Goal: Task Accomplishment & Management: Use online tool/utility

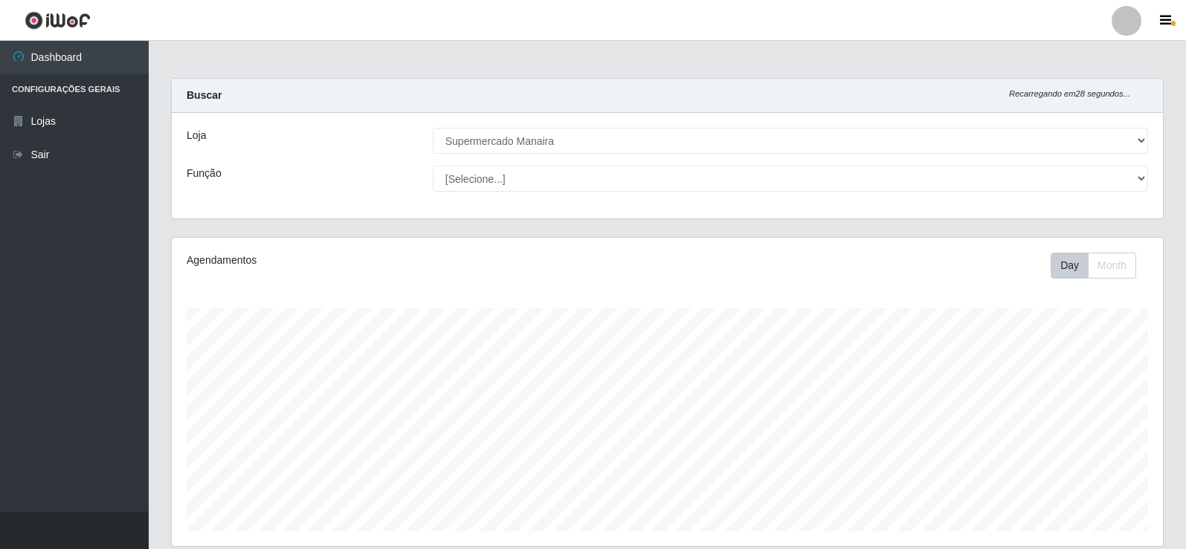
select select "443"
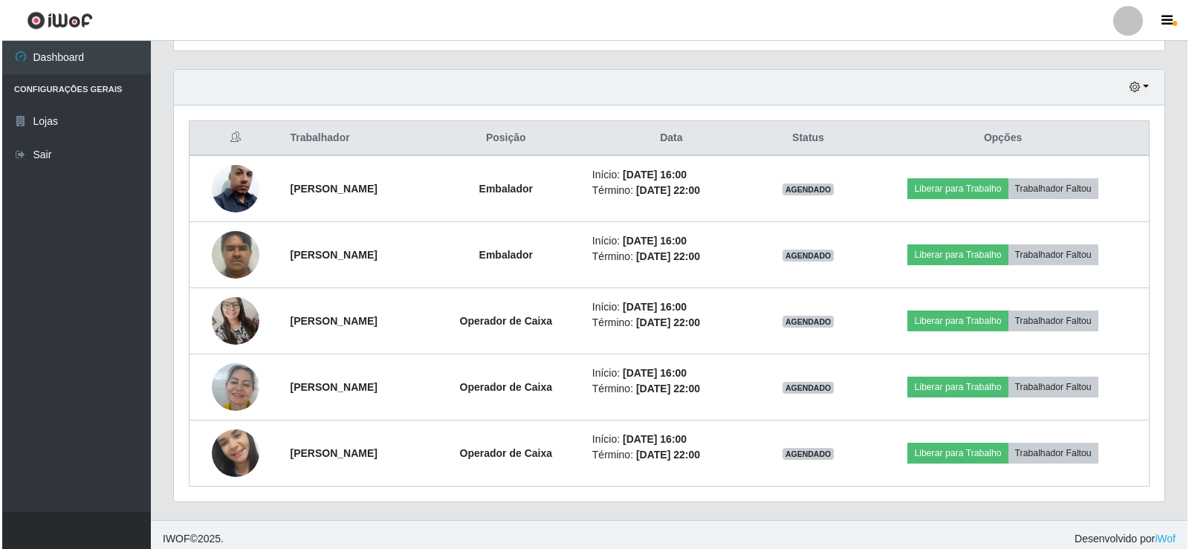
scroll to position [504, 0]
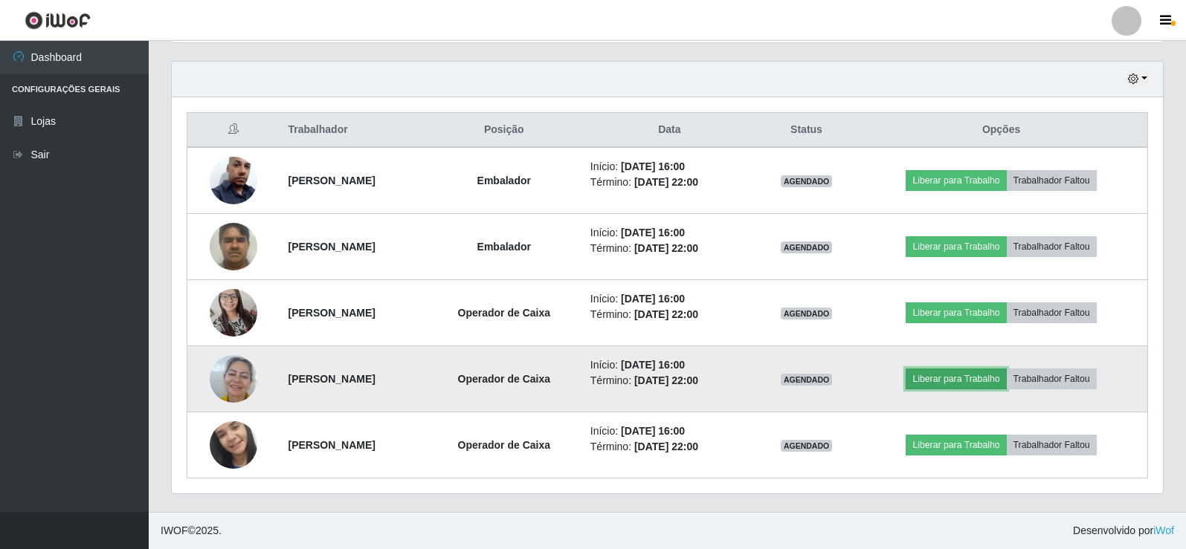
click at [969, 378] on button "Liberar para Trabalho" at bounding box center [955, 379] width 100 height 21
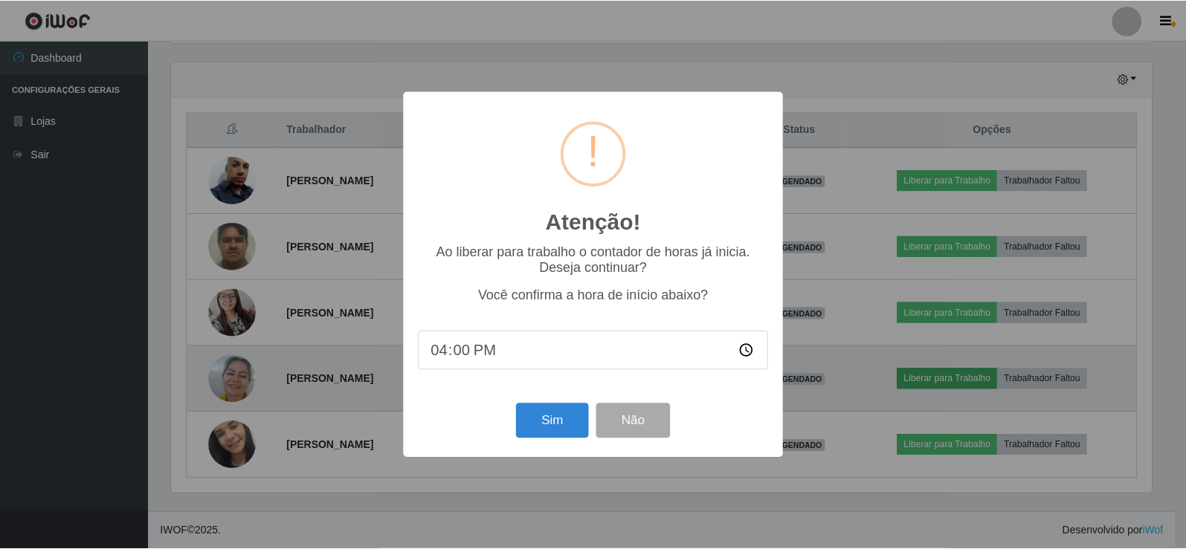
scroll to position [308, 983]
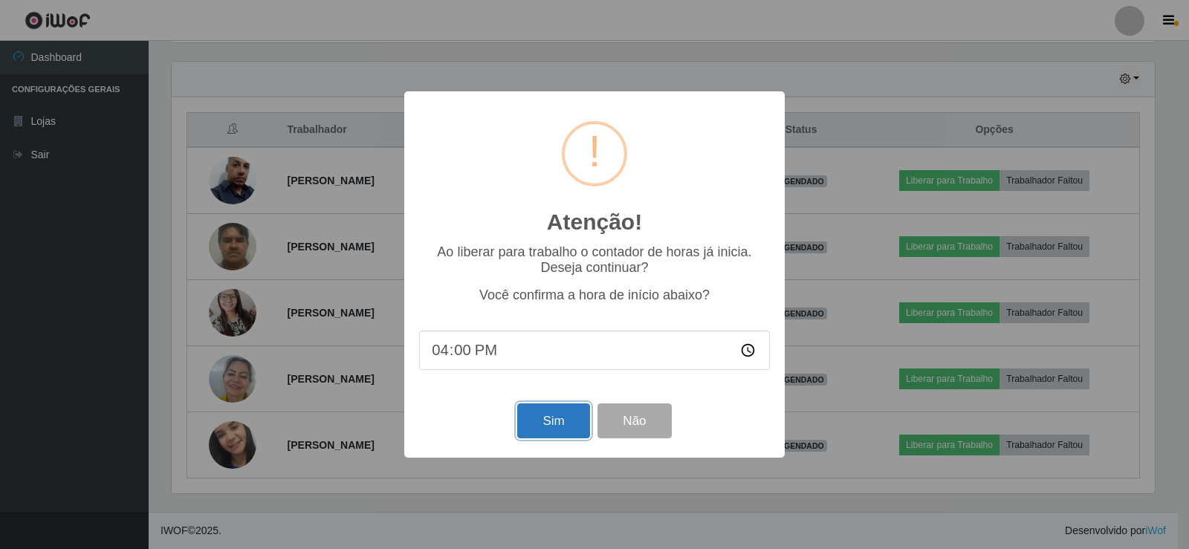
click at [549, 422] on button "Sim" at bounding box center [553, 421] width 72 height 35
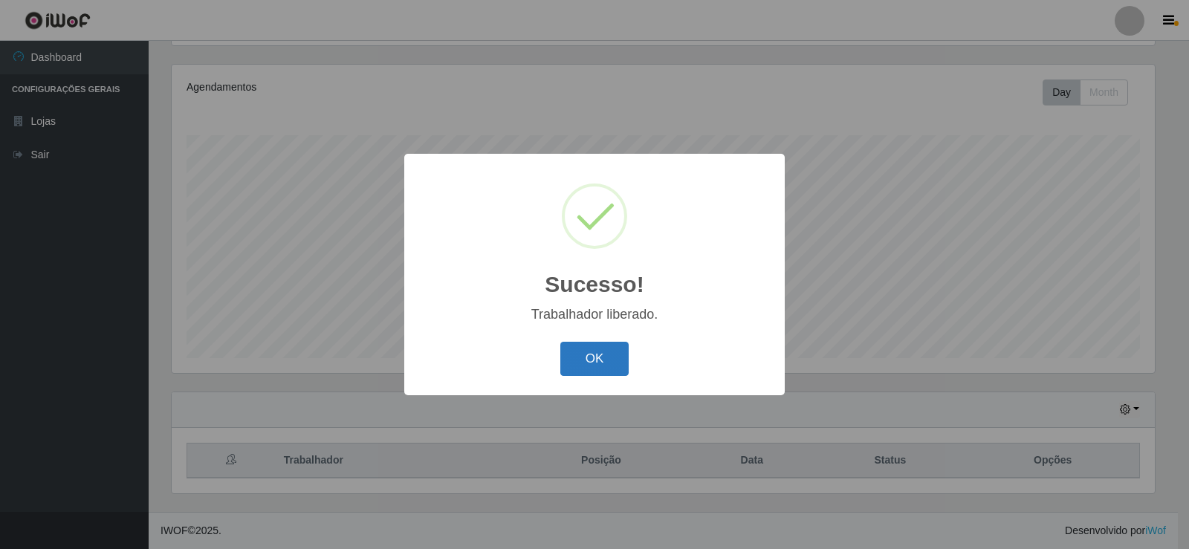
click at [581, 363] on button "OK" at bounding box center [594, 359] width 69 height 35
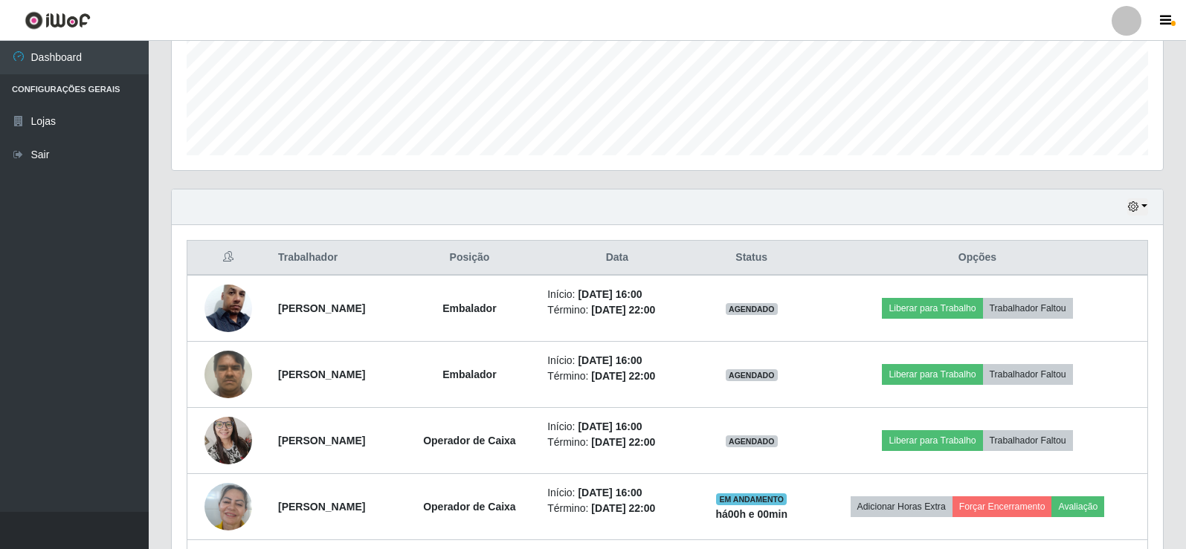
scroll to position [418, 0]
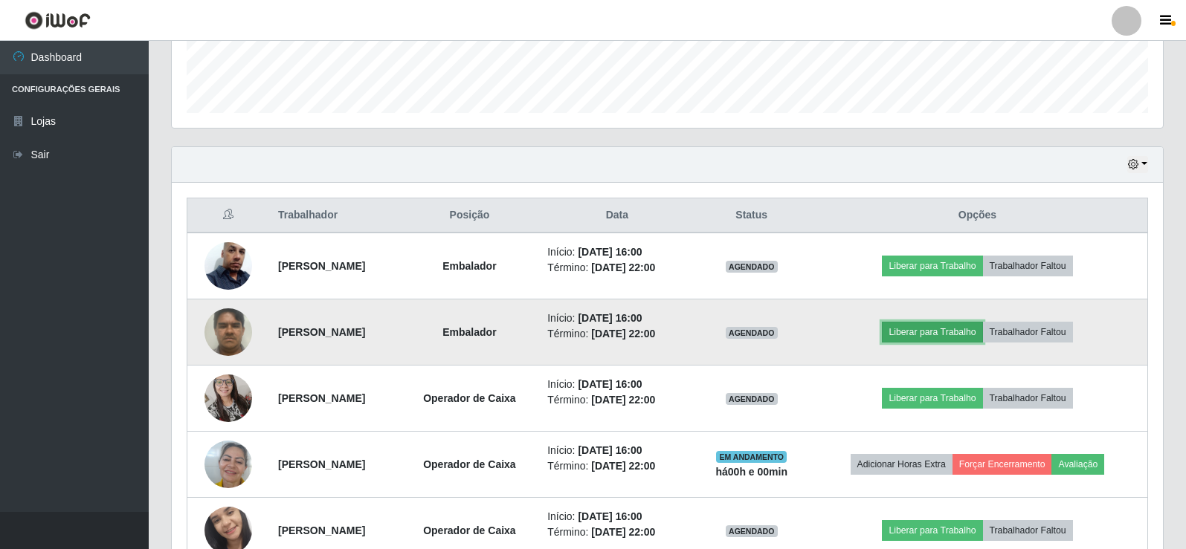
click at [949, 333] on button "Liberar para Trabalho" at bounding box center [932, 332] width 100 height 21
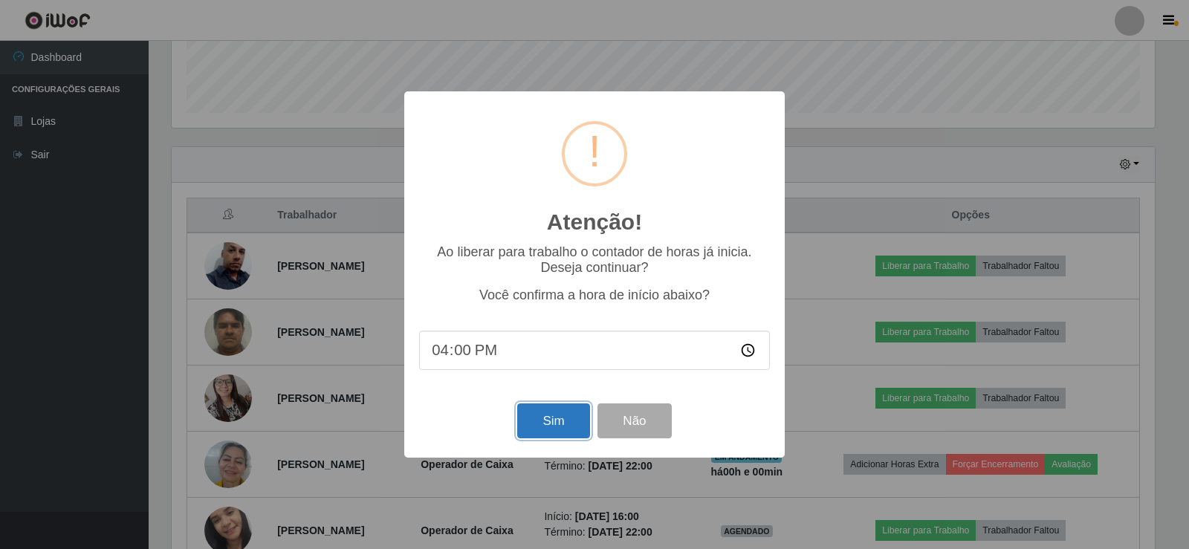
click at [554, 414] on button "Sim" at bounding box center [553, 421] width 72 height 35
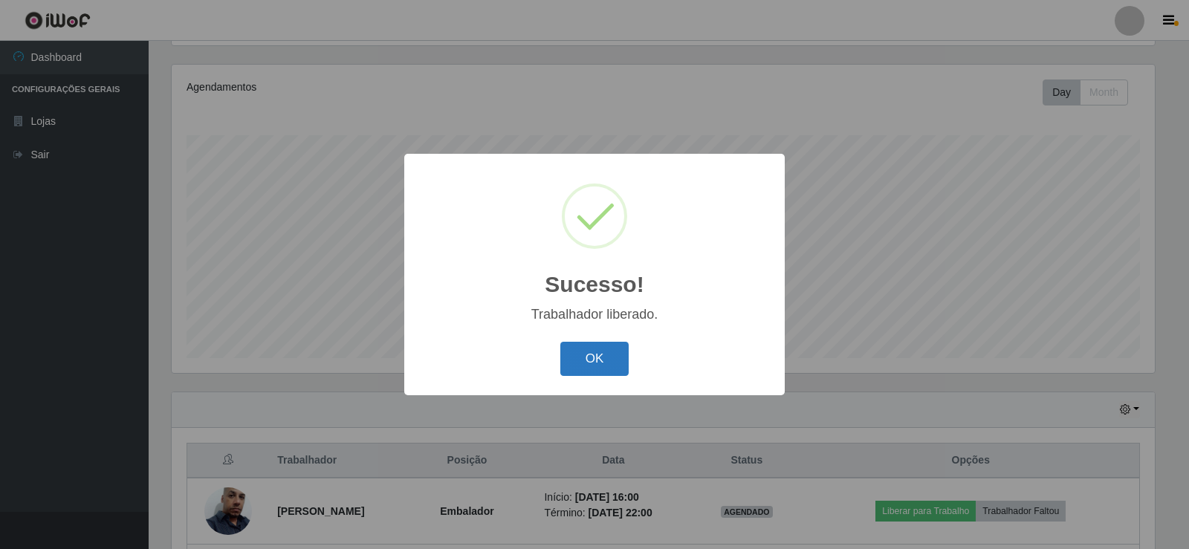
click at [586, 364] on button "OK" at bounding box center [594, 359] width 69 height 35
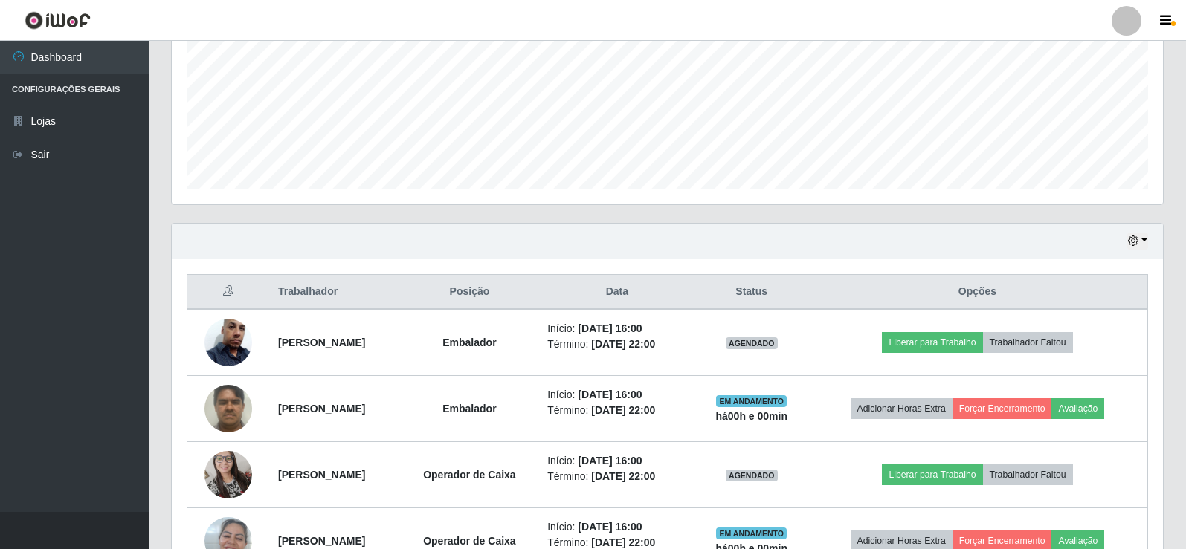
scroll to position [391, 0]
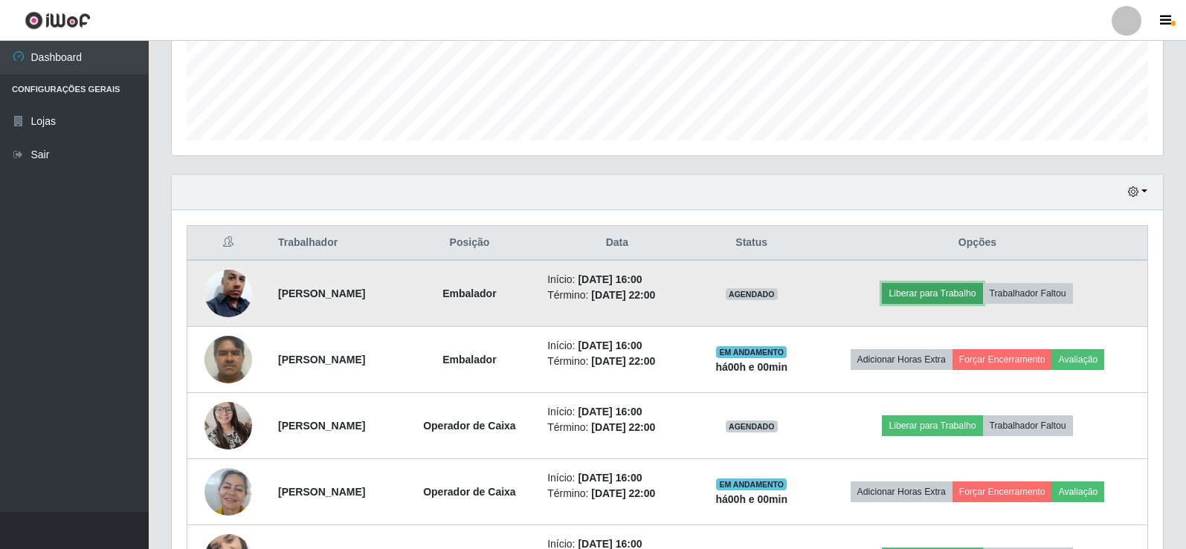
click at [939, 288] on button "Liberar para Trabalho" at bounding box center [932, 293] width 100 height 21
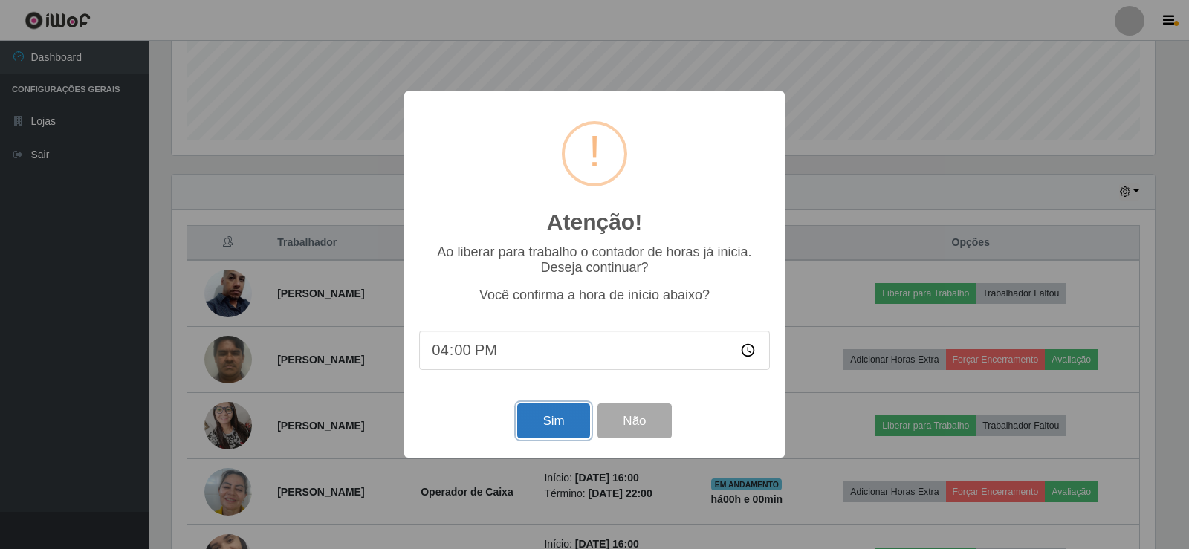
click at [563, 419] on button "Sim" at bounding box center [553, 421] width 72 height 35
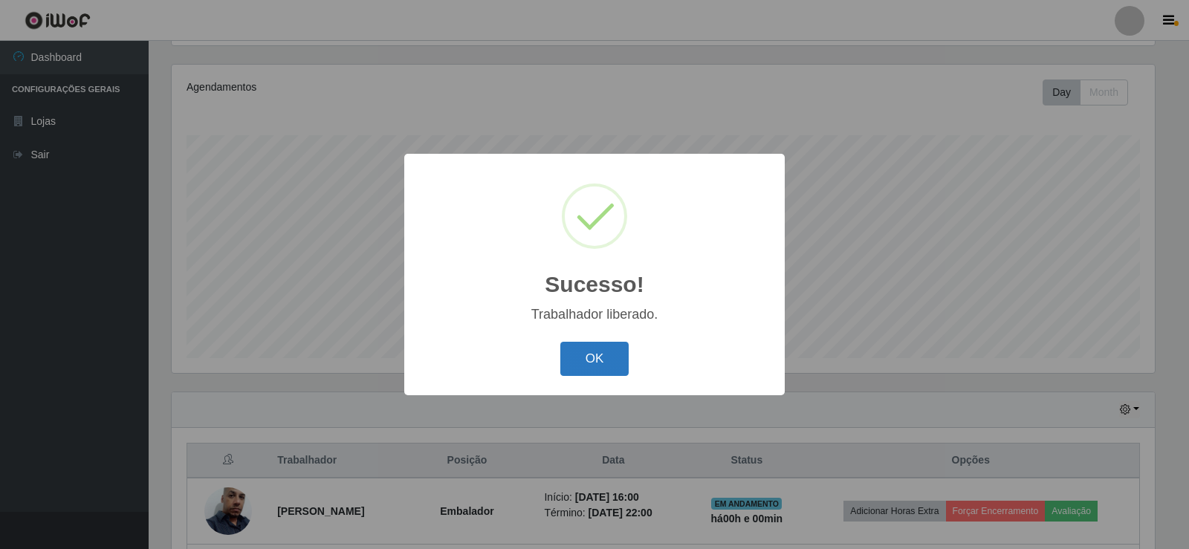
click at [589, 363] on button "OK" at bounding box center [594, 359] width 69 height 35
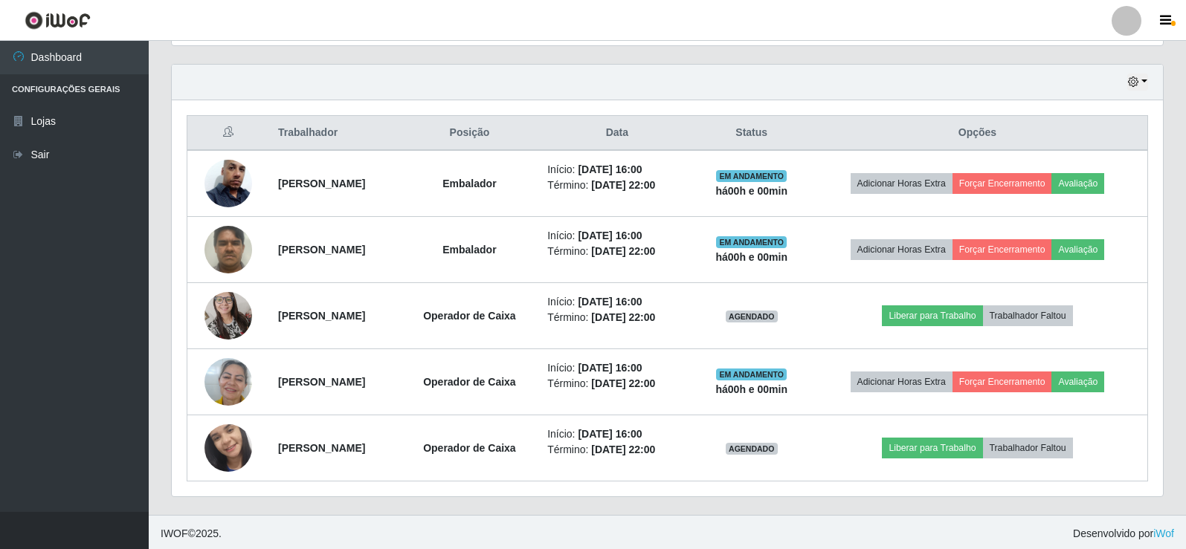
scroll to position [504, 0]
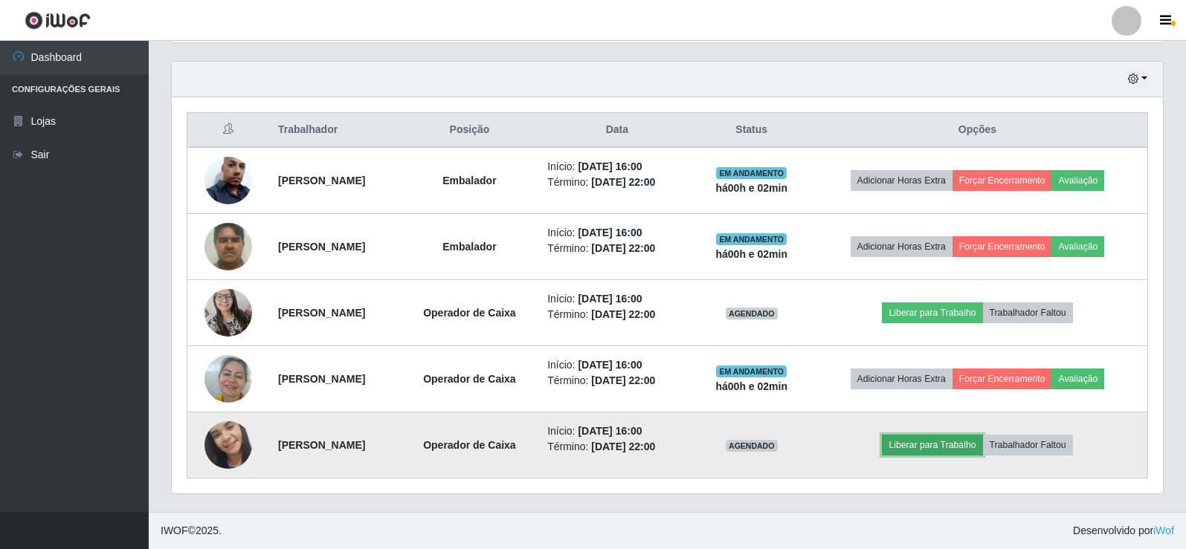
click at [951, 446] on button "Liberar para Trabalho" at bounding box center [932, 445] width 100 height 21
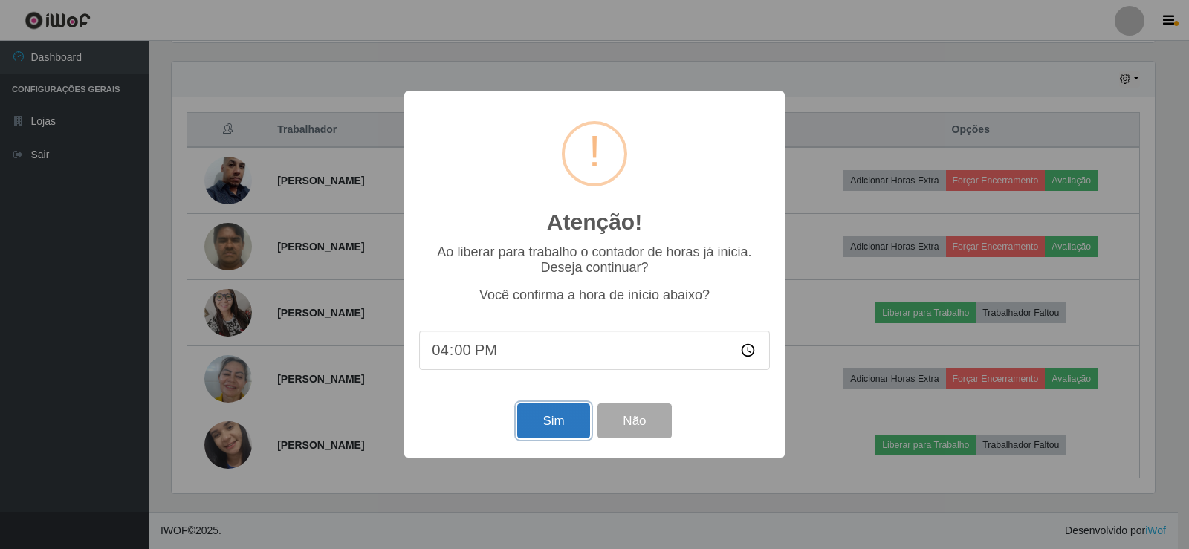
click at [560, 421] on button "Sim" at bounding box center [553, 421] width 72 height 35
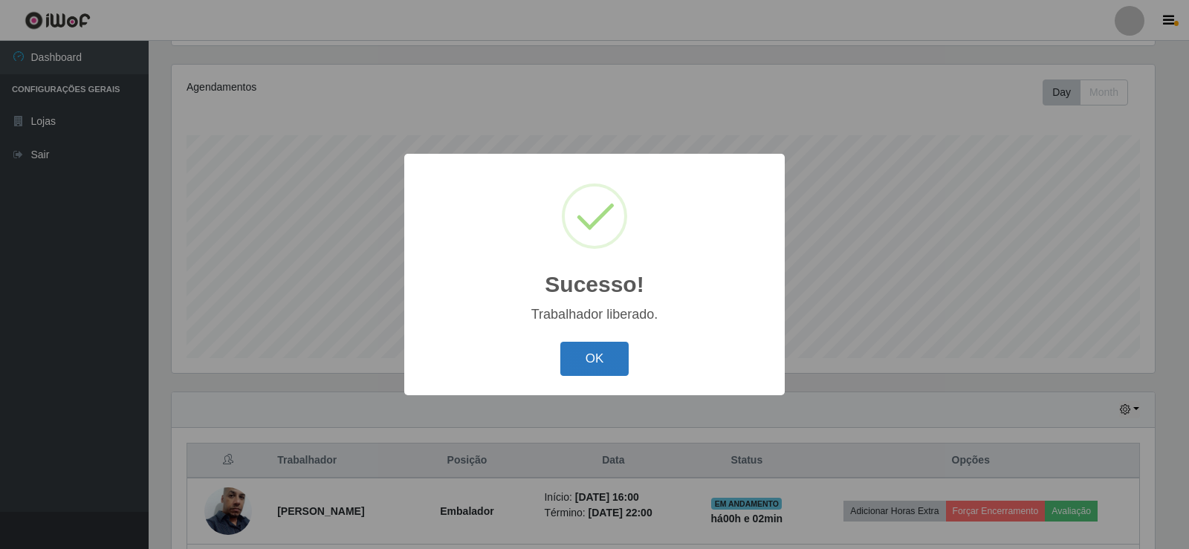
click at [591, 363] on button "OK" at bounding box center [594, 359] width 69 height 35
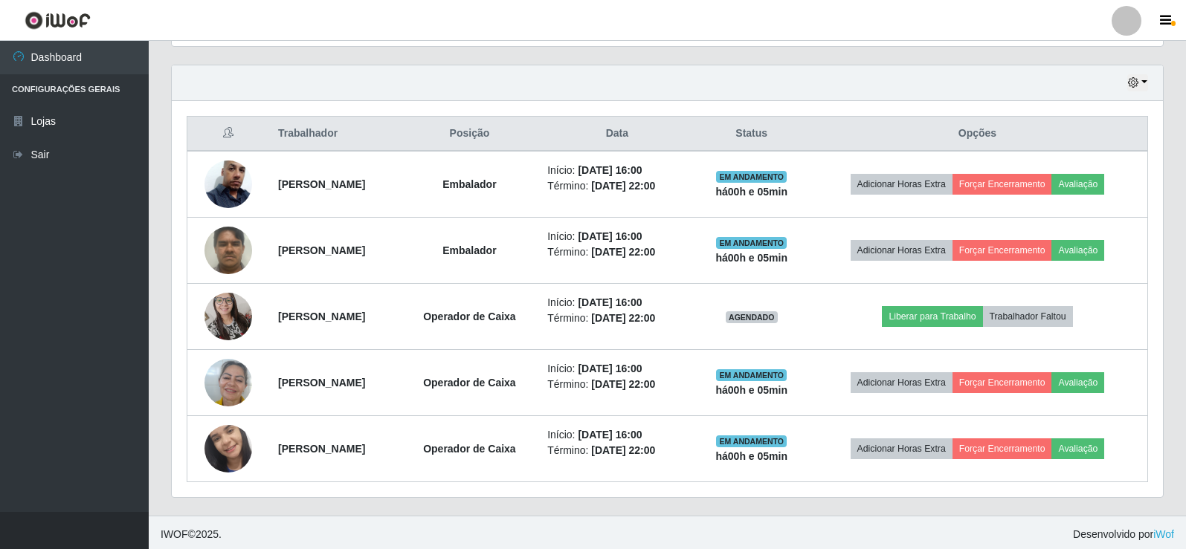
scroll to position [504, 0]
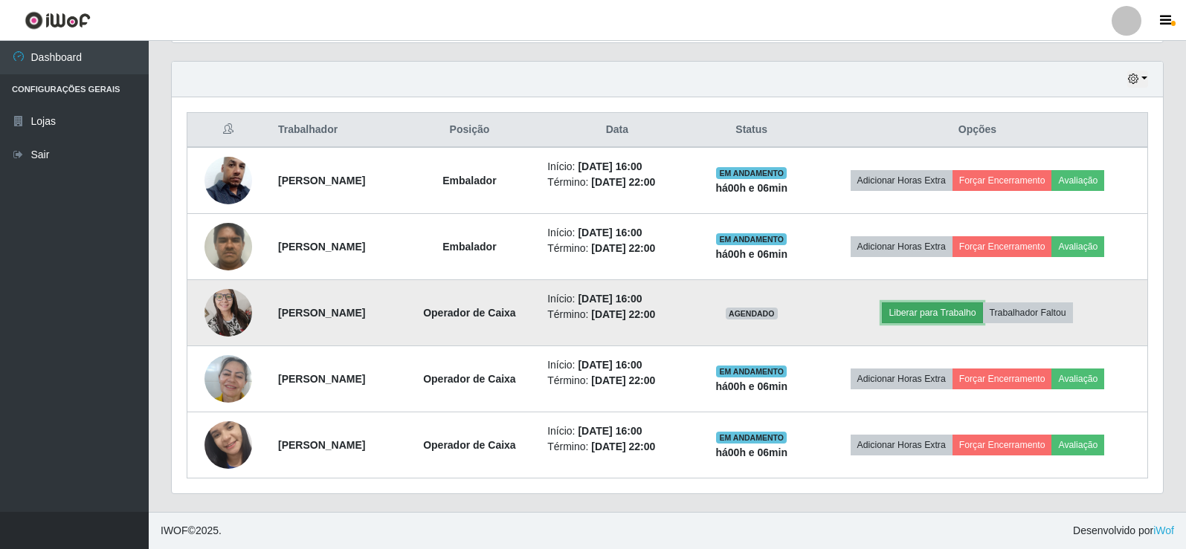
click at [948, 314] on button "Liberar para Trabalho" at bounding box center [932, 313] width 100 height 21
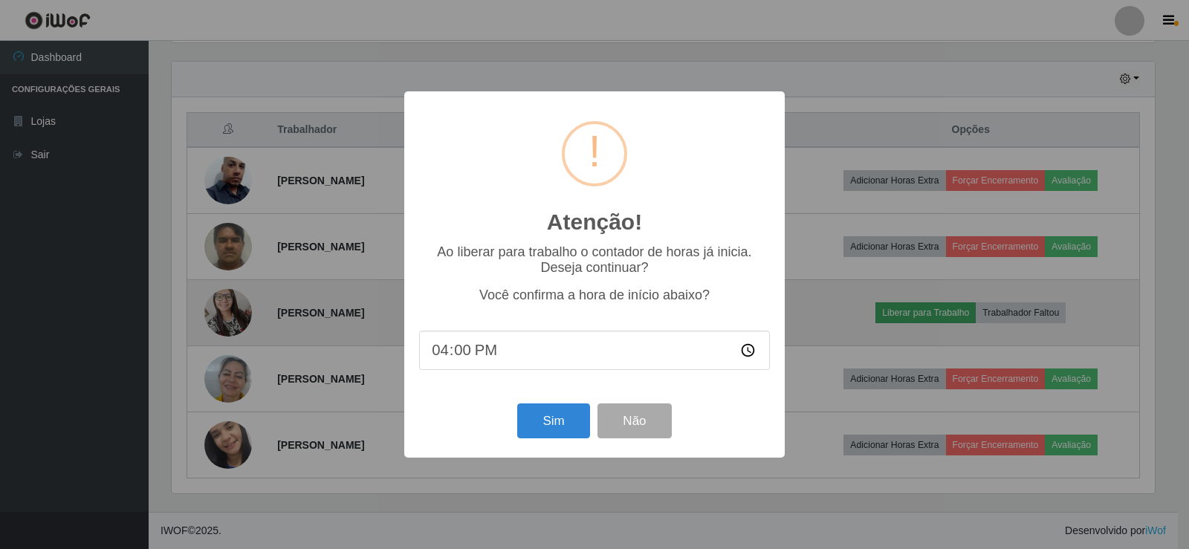
type input "16:06"
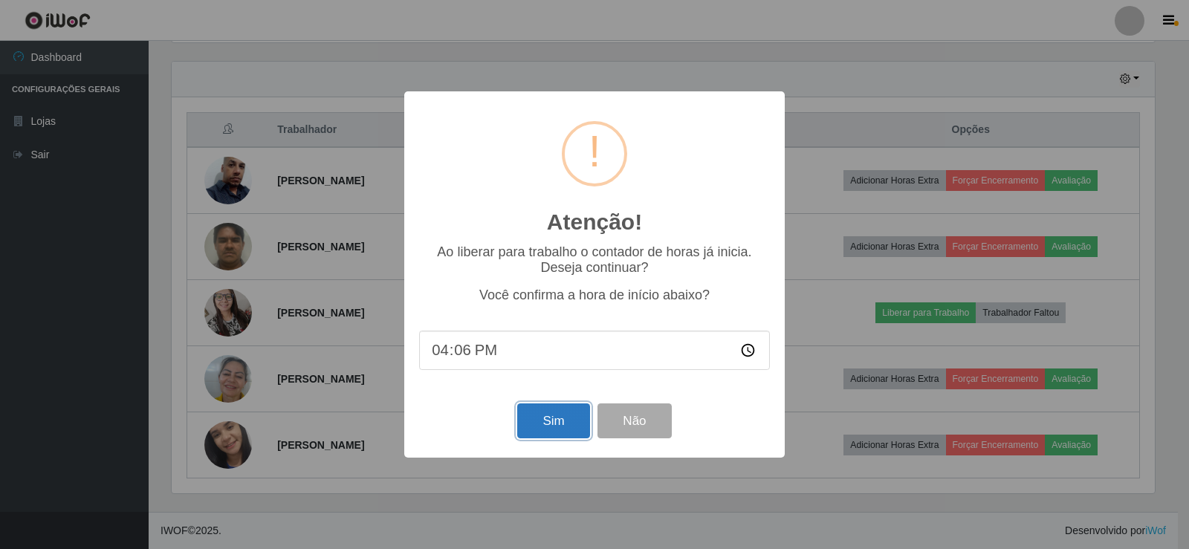
click at [542, 424] on button "Sim" at bounding box center [553, 421] width 72 height 35
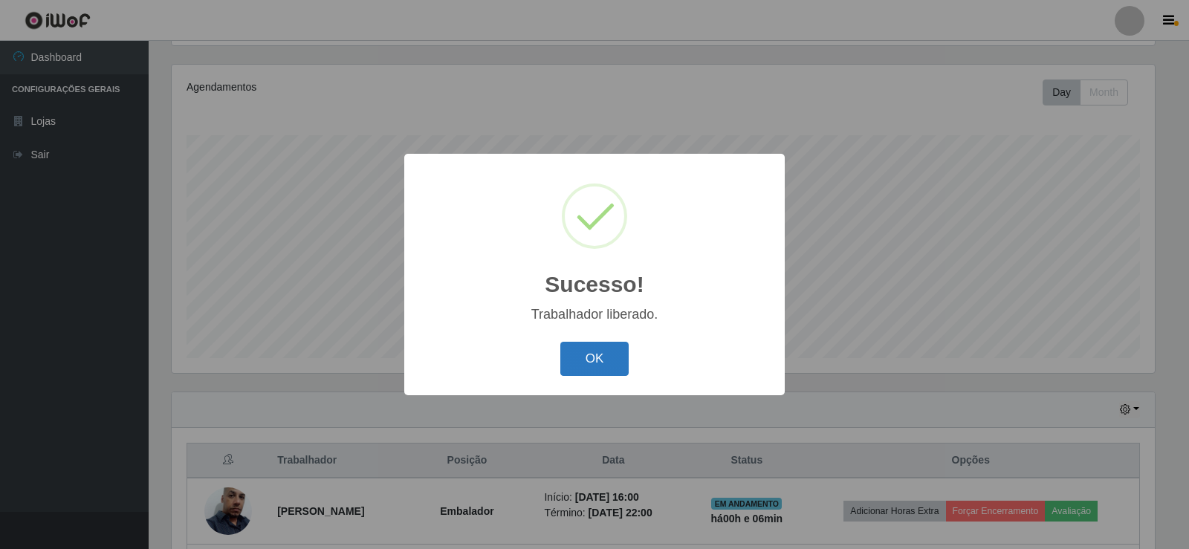
click at [578, 369] on button "OK" at bounding box center [594, 359] width 69 height 35
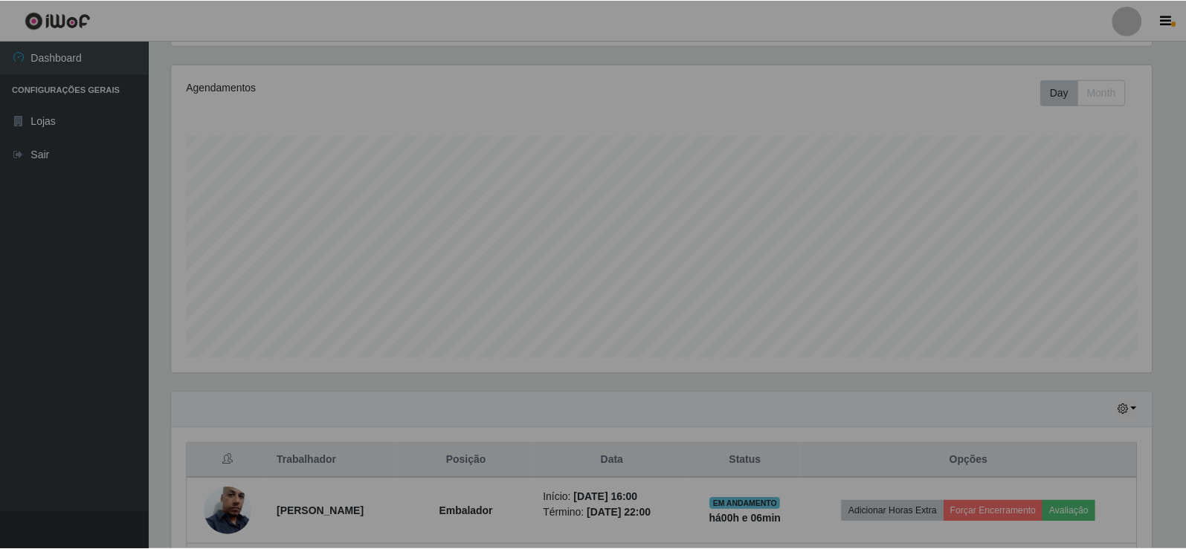
scroll to position [308, 991]
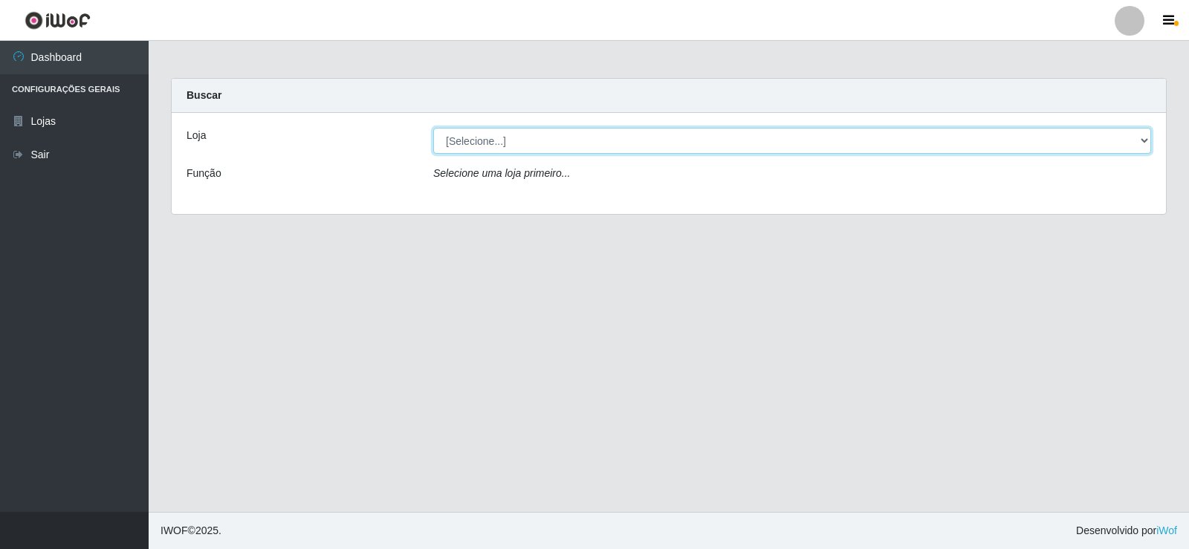
click at [1142, 139] on select "[Selecione...] Supermercado Manaira" at bounding box center [792, 141] width 718 height 26
select select "443"
click at [433, 128] on select "[Selecione...] Supermercado Manaira" at bounding box center [792, 141] width 718 height 26
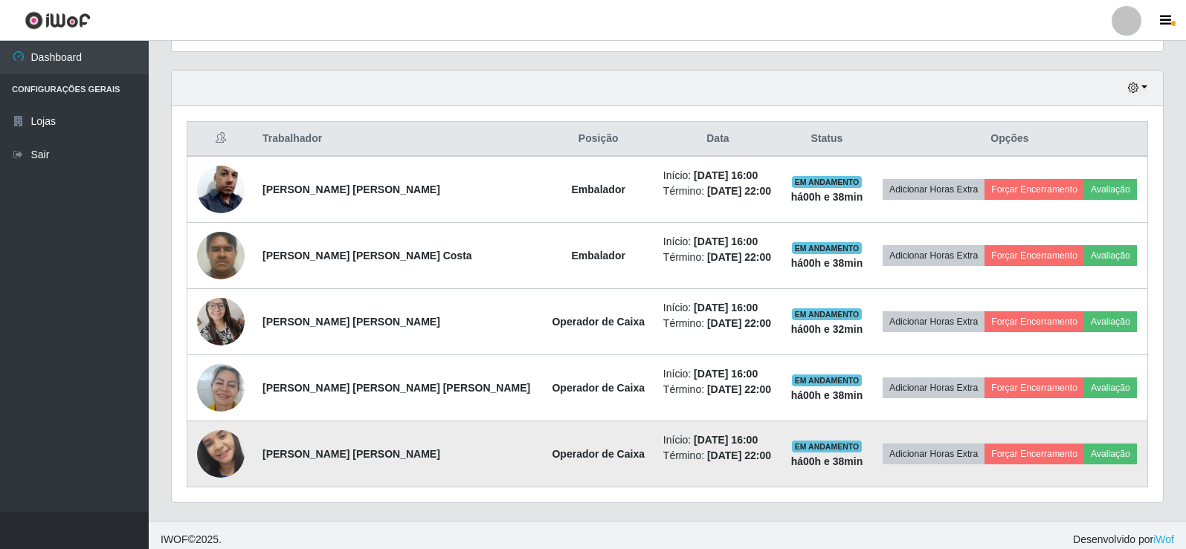
scroll to position [504, 0]
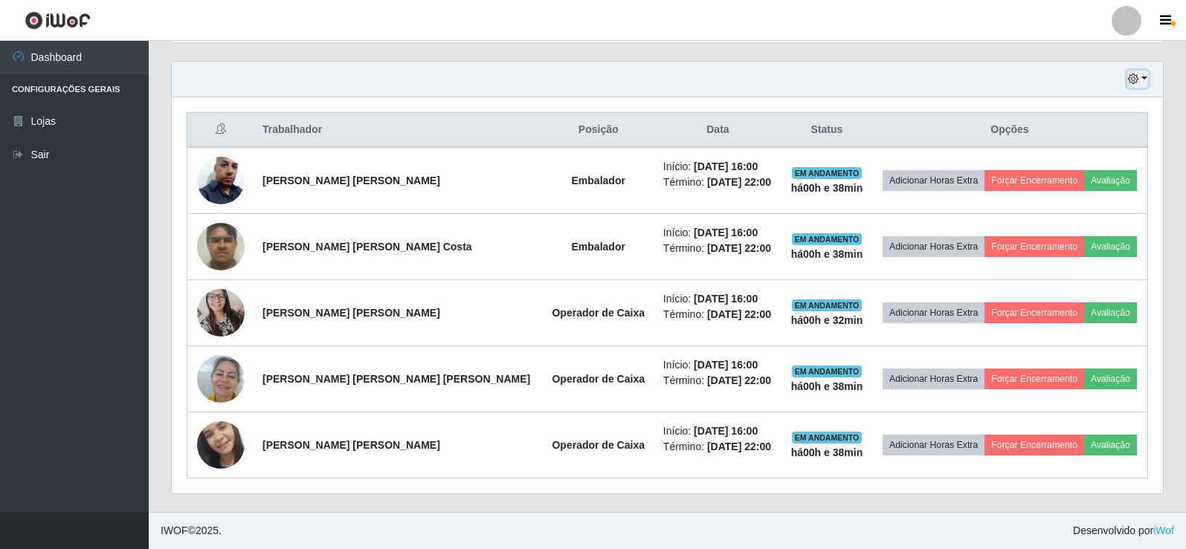
click at [1141, 77] on button "button" at bounding box center [1137, 79] width 21 height 17
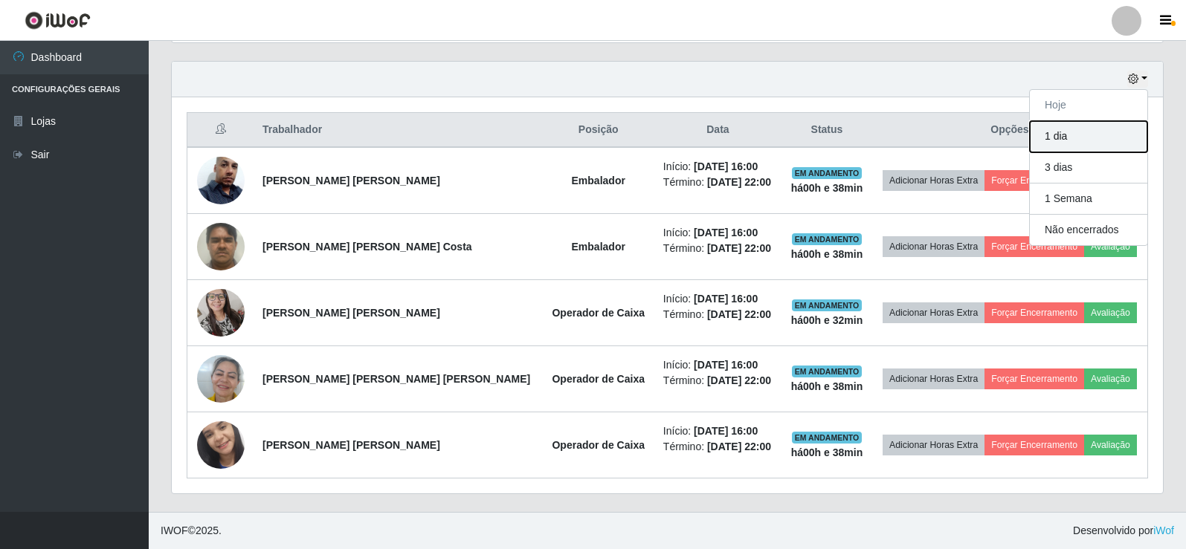
click at [1061, 141] on button "1 dia" at bounding box center [1087, 136] width 117 height 31
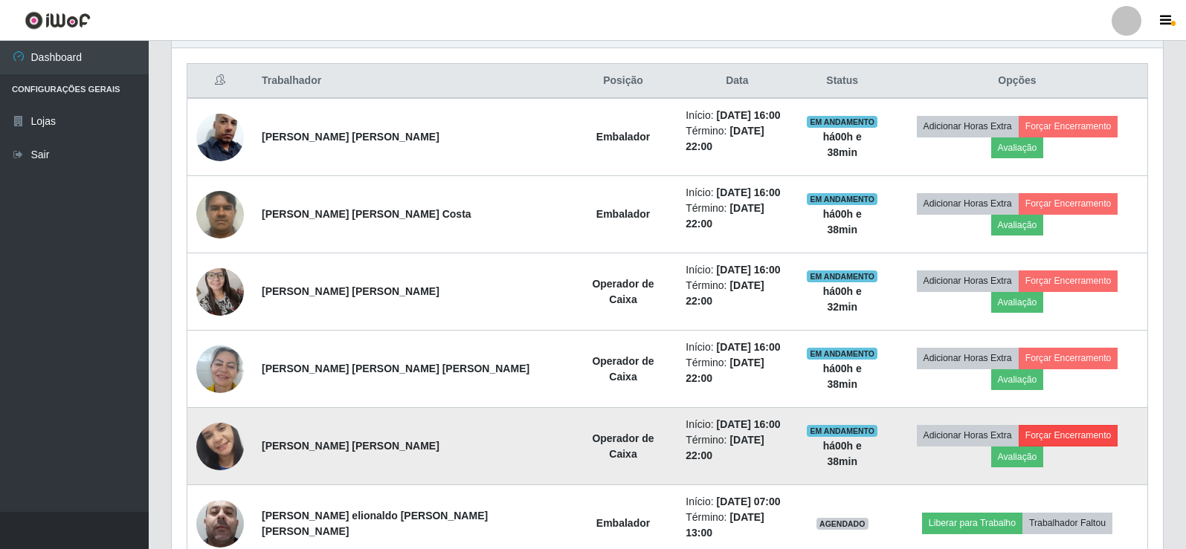
scroll to position [480, 0]
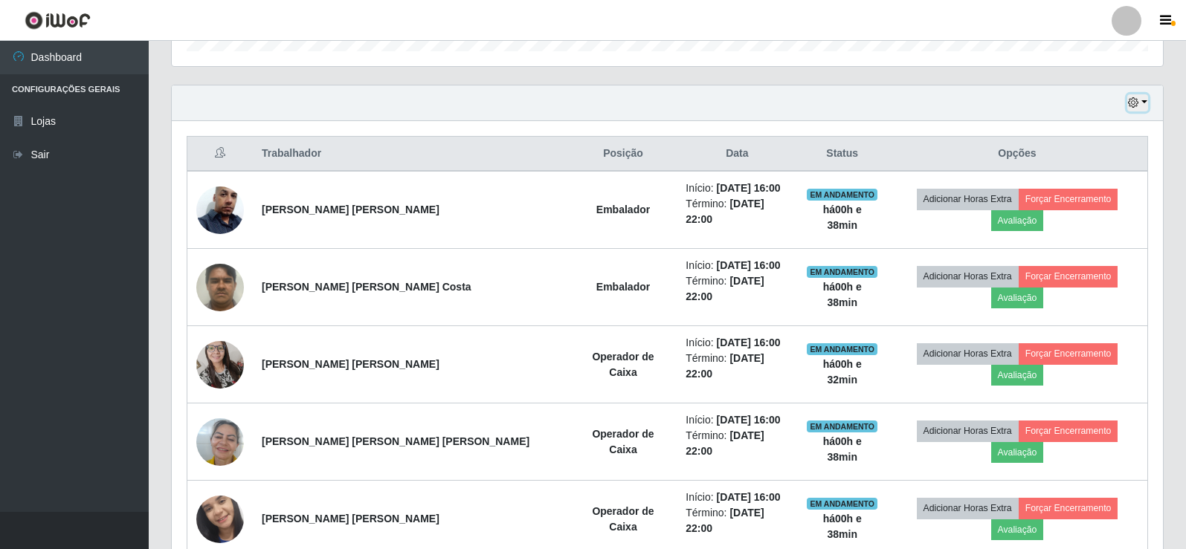
click at [1137, 103] on icon "button" at bounding box center [1133, 102] width 10 height 10
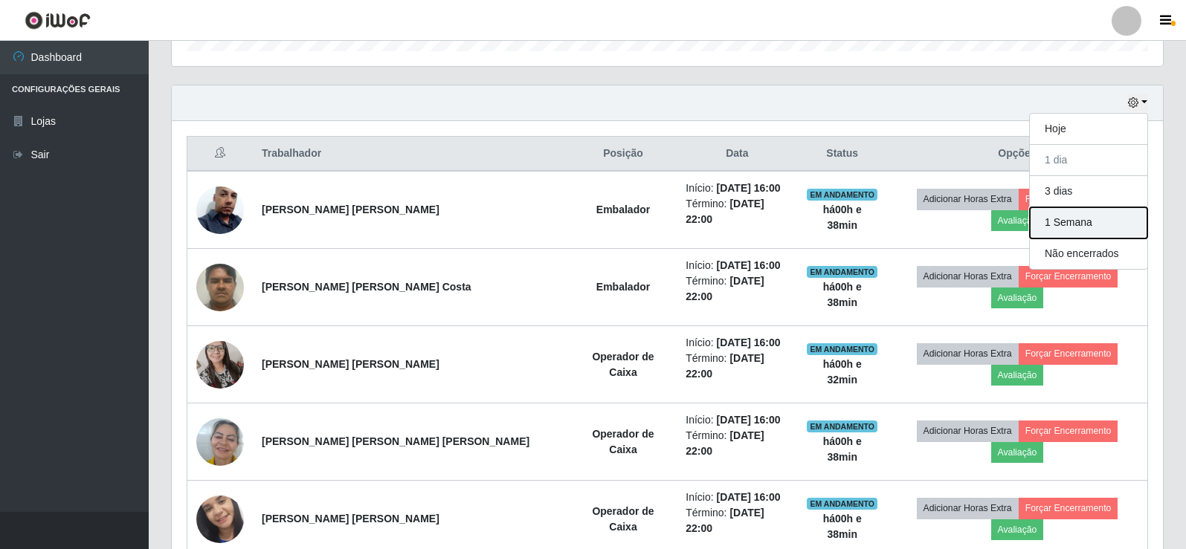
click at [1067, 214] on button "1 Semana" at bounding box center [1087, 222] width 117 height 31
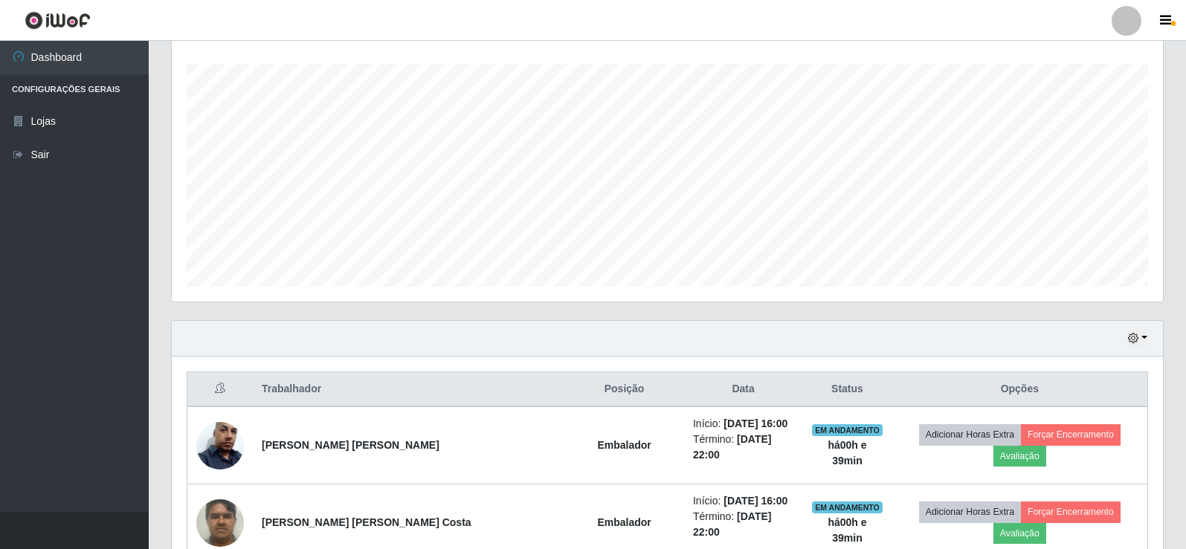
scroll to position [205, 0]
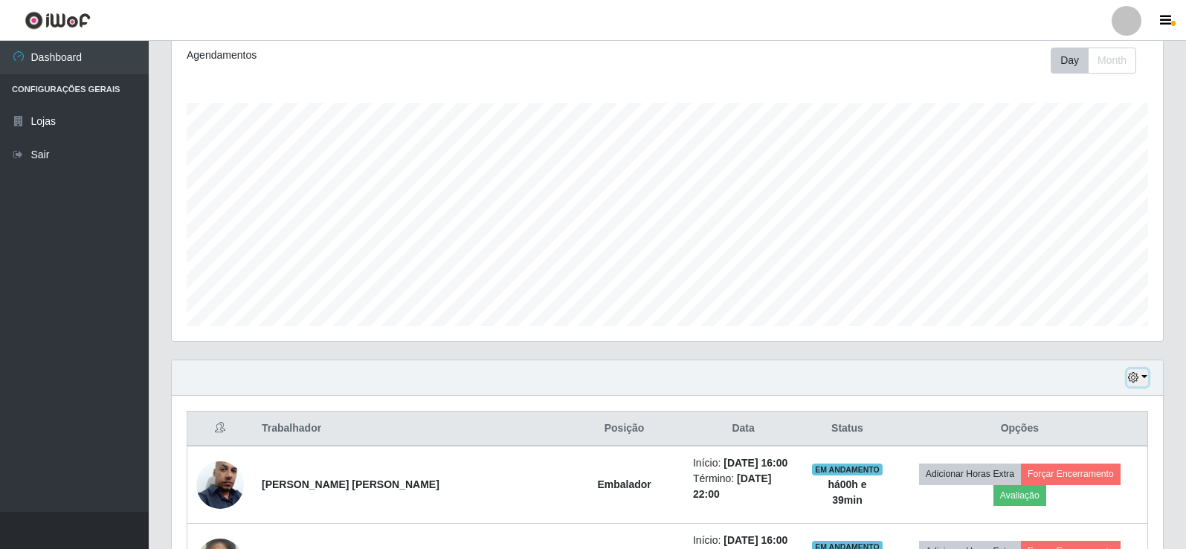
click at [1141, 375] on button "button" at bounding box center [1137, 377] width 21 height 17
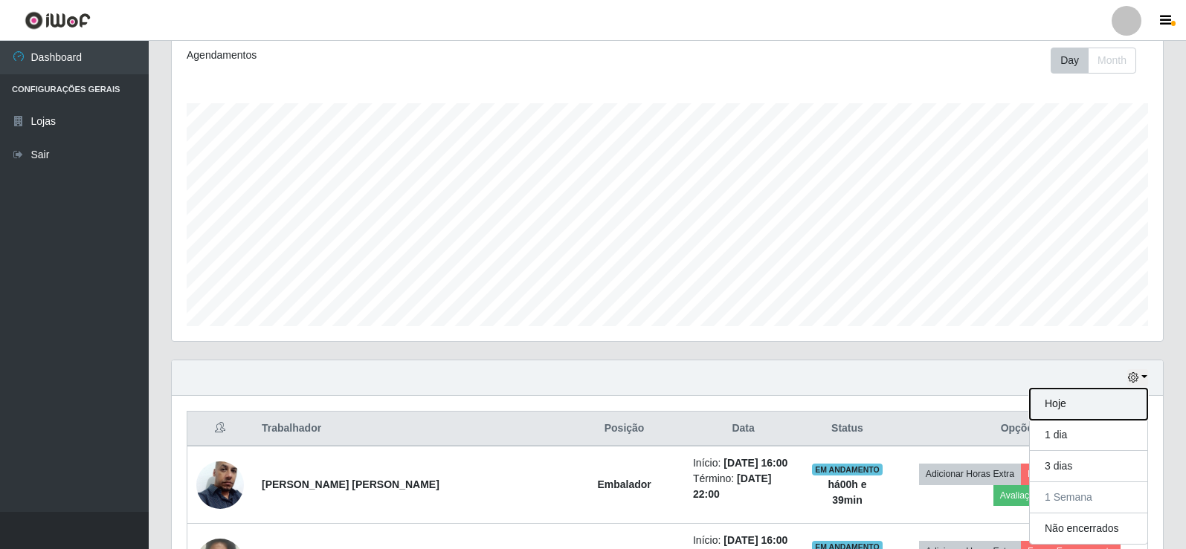
click at [1071, 407] on button "Hoje" at bounding box center [1087, 404] width 117 height 31
